Goal: Information Seeking & Learning: Learn about a topic

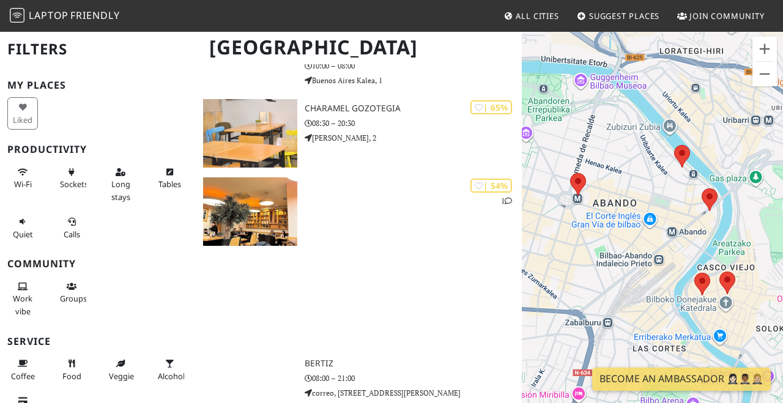
scroll to position [458, 0]
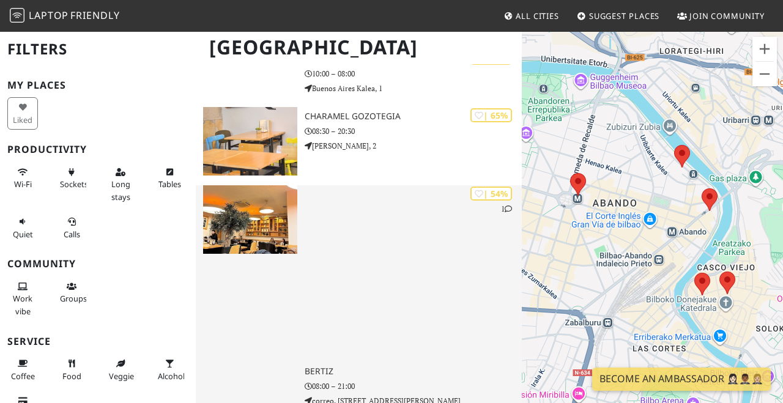
click at [274, 242] on img at bounding box center [250, 219] width 94 height 69
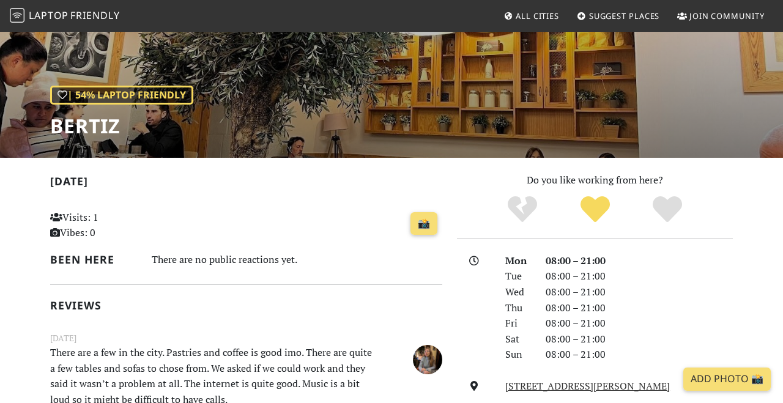
scroll to position [130, 0]
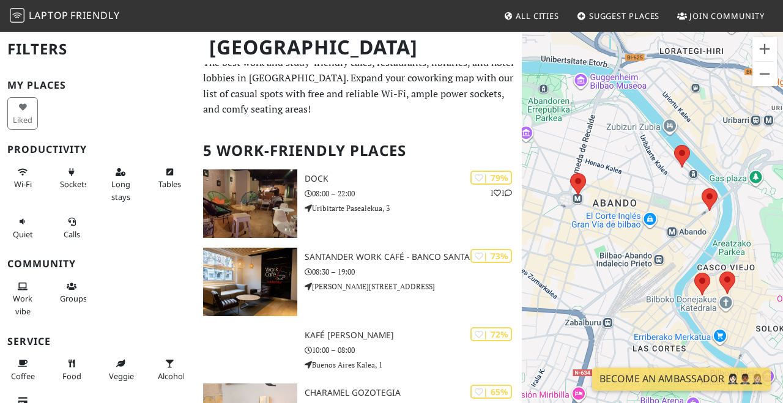
scroll to position [9, 0]
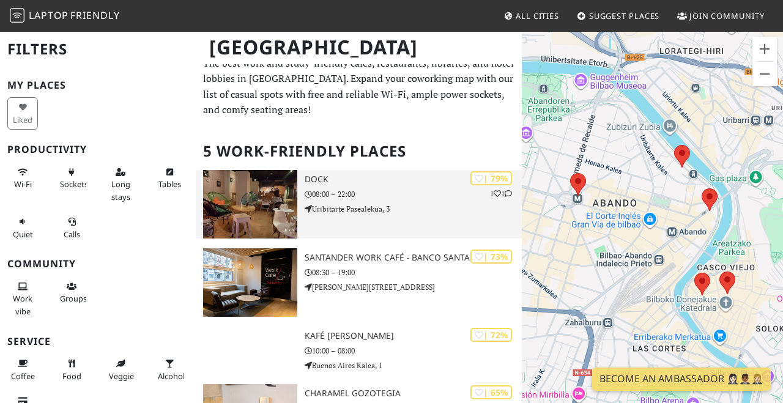
click at [352, 186] on div "| 79% 1 1 Dock 08:00 – 22:00 Uribitarte Pasealekua, 3" at bounding box center [414, 204] width 218 height 69
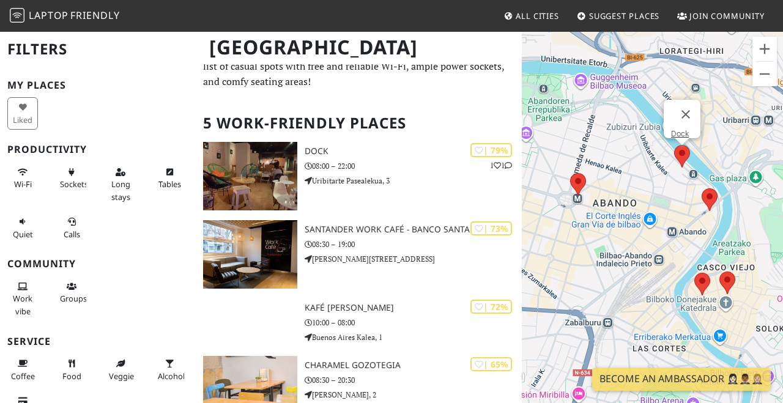
scroll to position [48, 0]
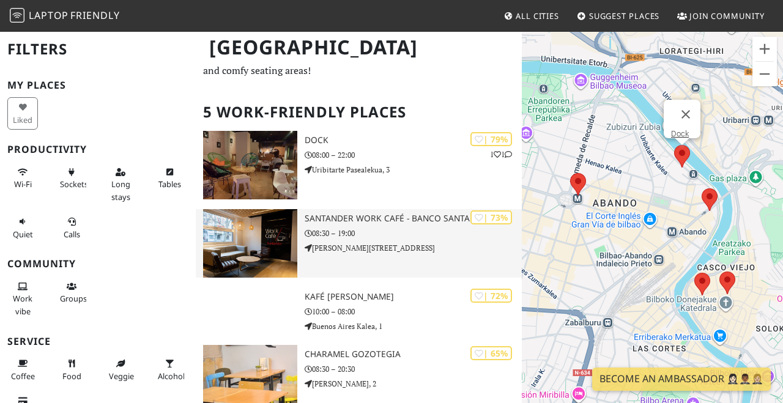
click at [455, 250] on p "Federico Moyúa Plaza, 8" at bounding box center [414, 248] width 218 height 12
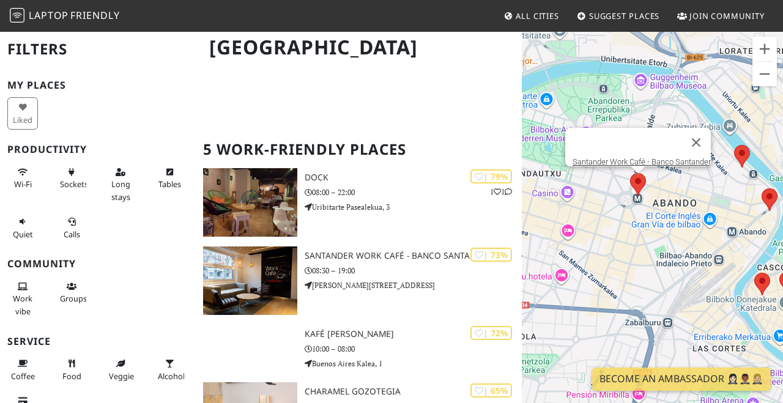
scroll to position [163, 0]
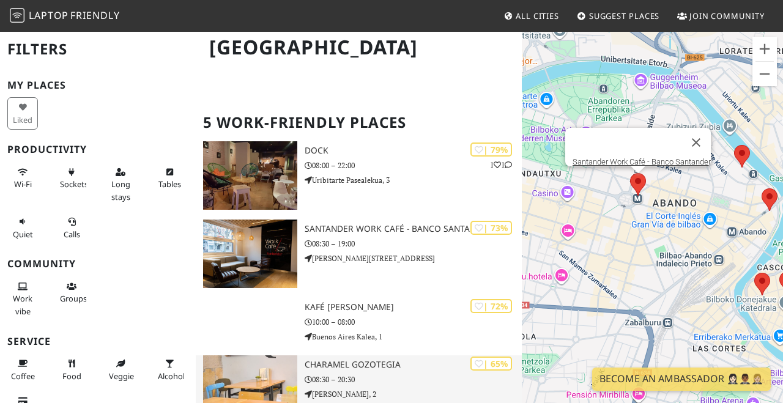
click at [427, 380] on p "08:30 – 20:30" at bounding box center [414, 380] width 218 height 12
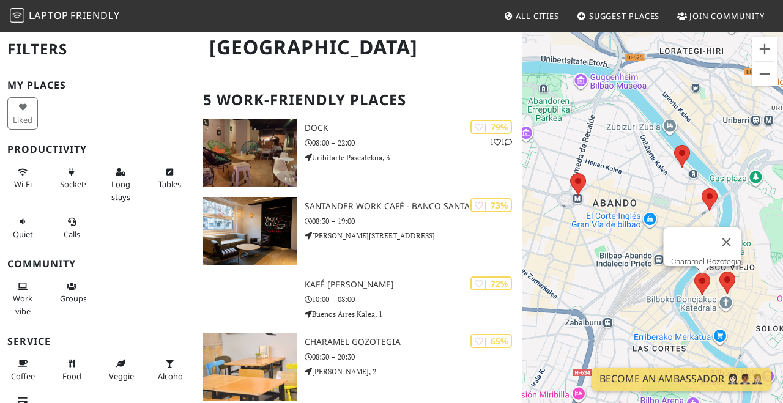
scroll to position [226, 0]
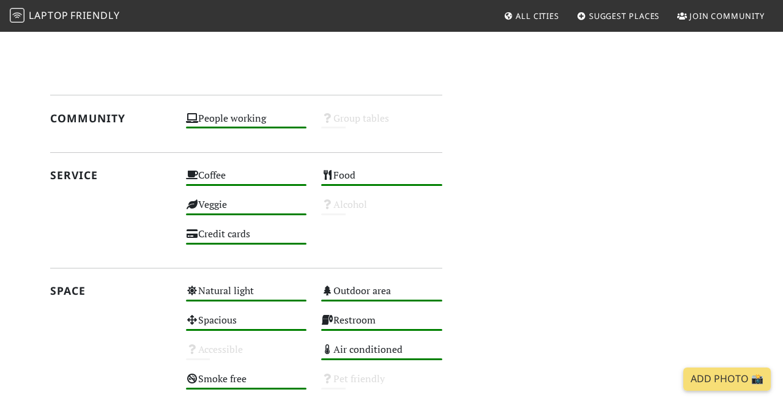
scroll to position [1038, 0]
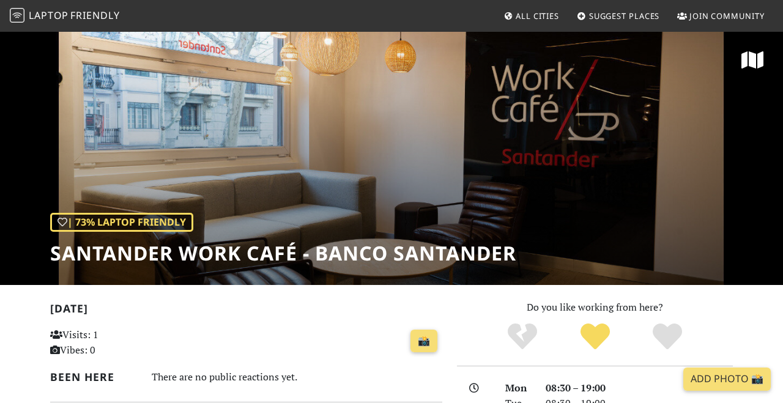
click at [586, 225] on div "| 73% Laptop Friendly Santander Work Café - Banco Santander" at bounding box center [391, 158] width 783 height 255
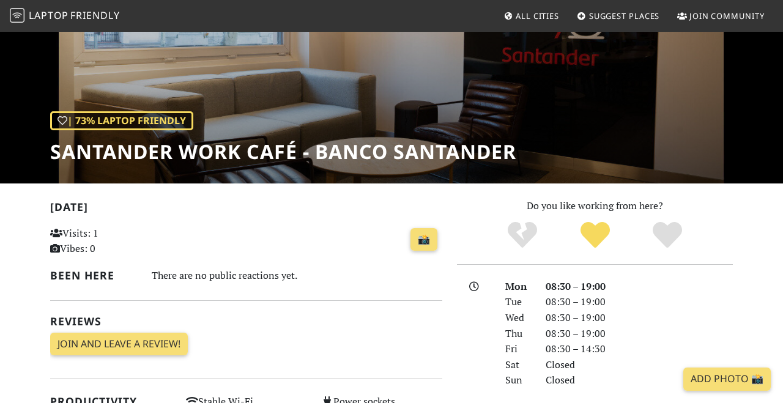
scroll to position [102, 0]
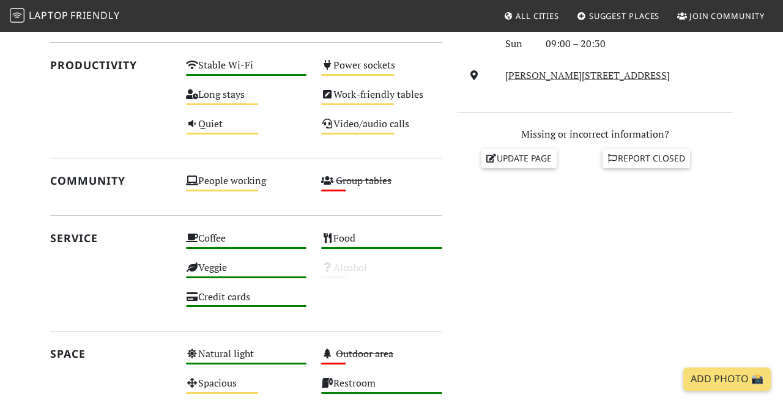
scroll to position [439, 0]
